Goal: Information Seeking & Learning: Check status

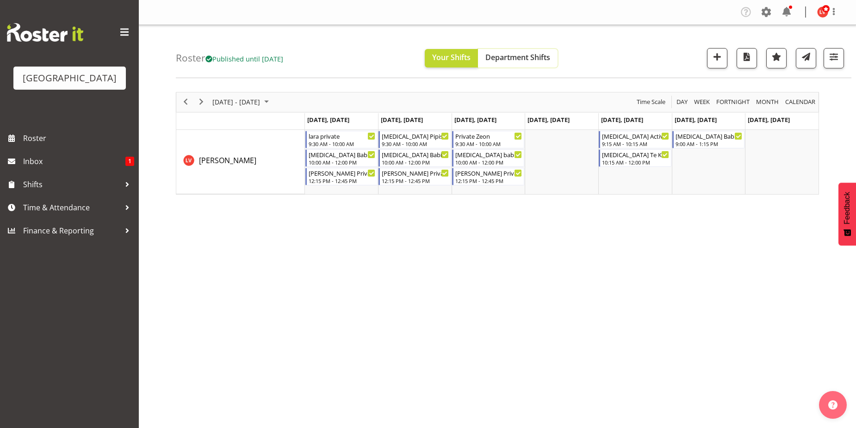
click at [518, 59] on span "Department Shifts" at bounding box center [517, 57] width 65 height 10
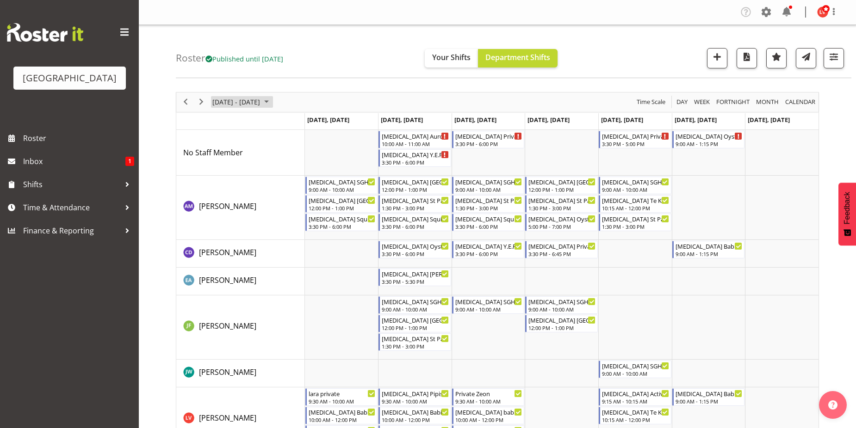
click at [272, 101] on span "September 2024" at bounding box center [266, 102] width 11 height 12
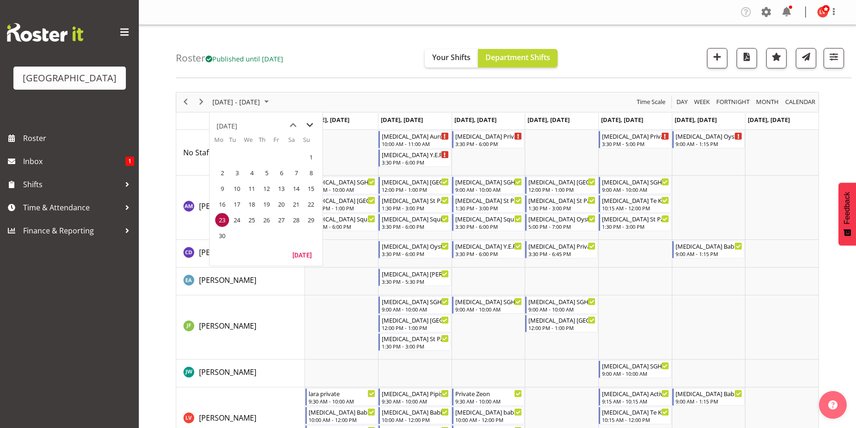
click at [309, 123] on span "next month" at bounding box center [310, 125] width 16 height 17
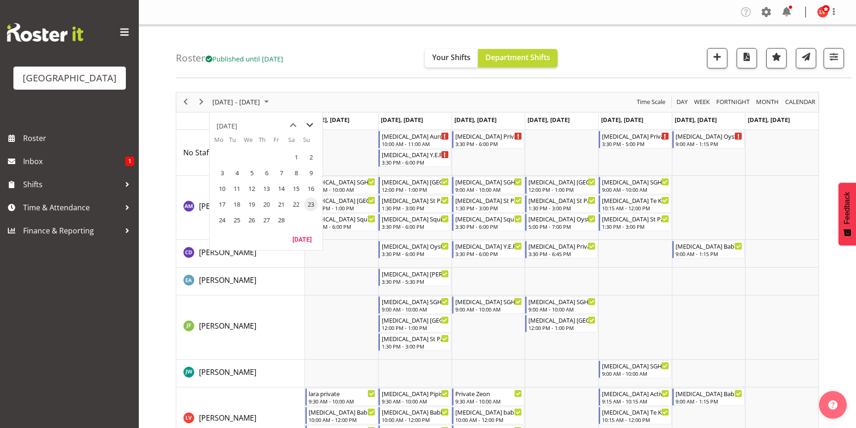
click at [309, 123] on span "next month" at bounding box center [310, 125] width 16 height 17
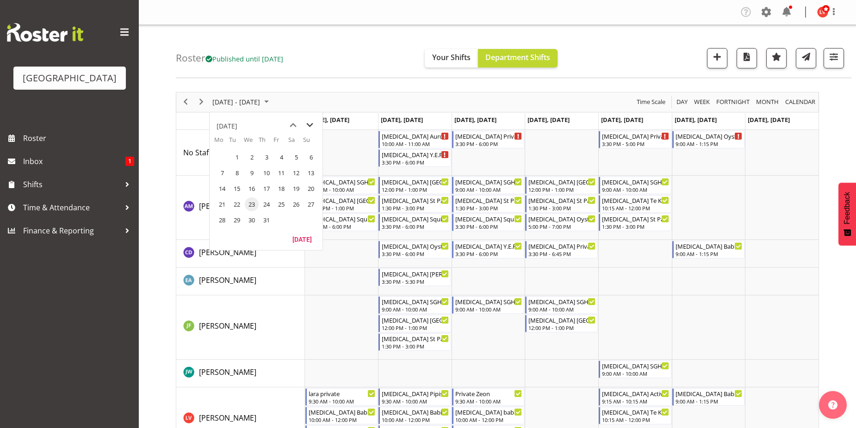
click at [309, 123] on span "next month" at bounding box center [310, 125] width 16 height 17
click at [293, 124] on span "previous month" at bounding box center [293, 125] width 16 height 17
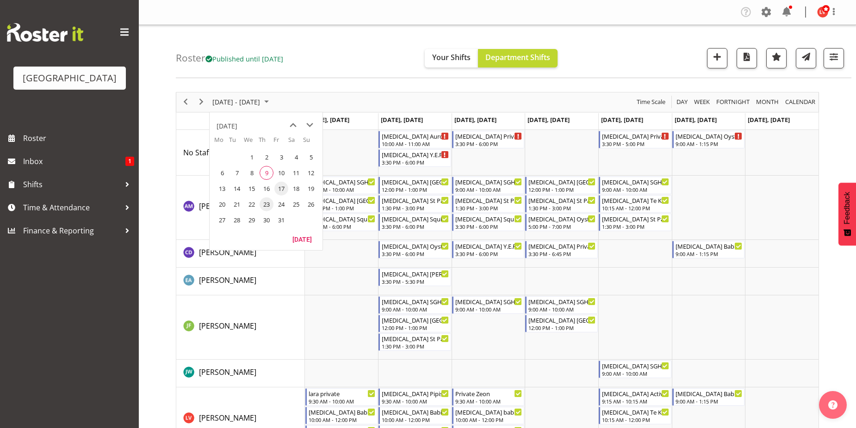
click at [286, 188] on span "17" at bounding box center [281, 189] width 14 height 14
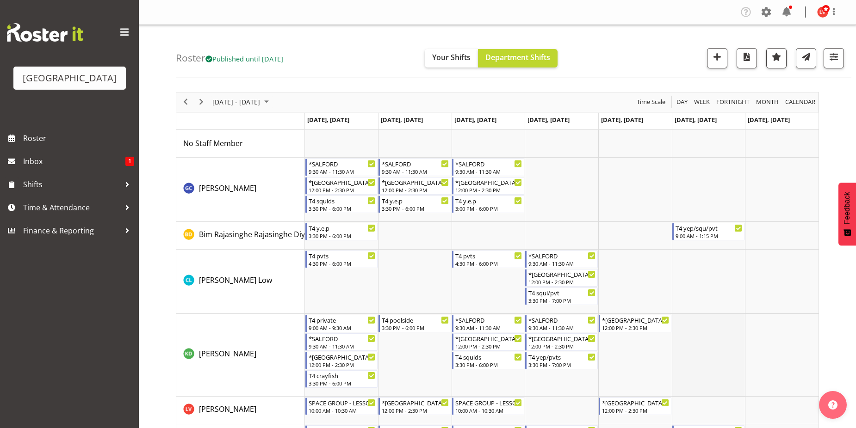
scroll to position [46, 0]
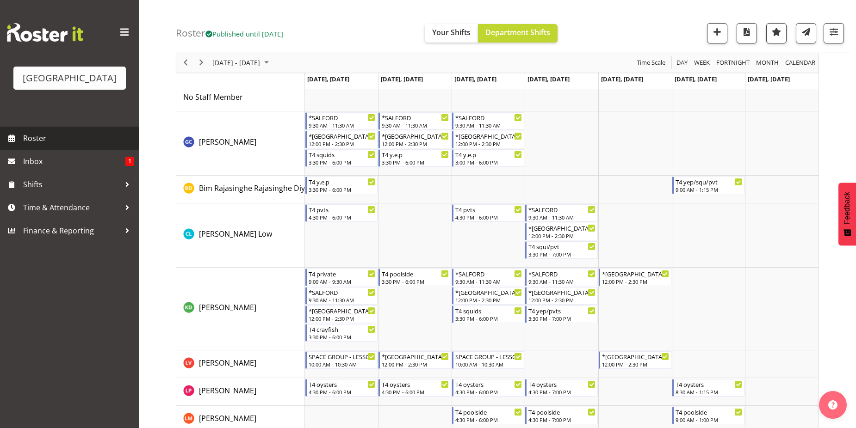
click at [87, 139] on span "Roster" at bounding box center [78, 138] width 111 height 14
